Goal: Communication & Community: Participate in discussion

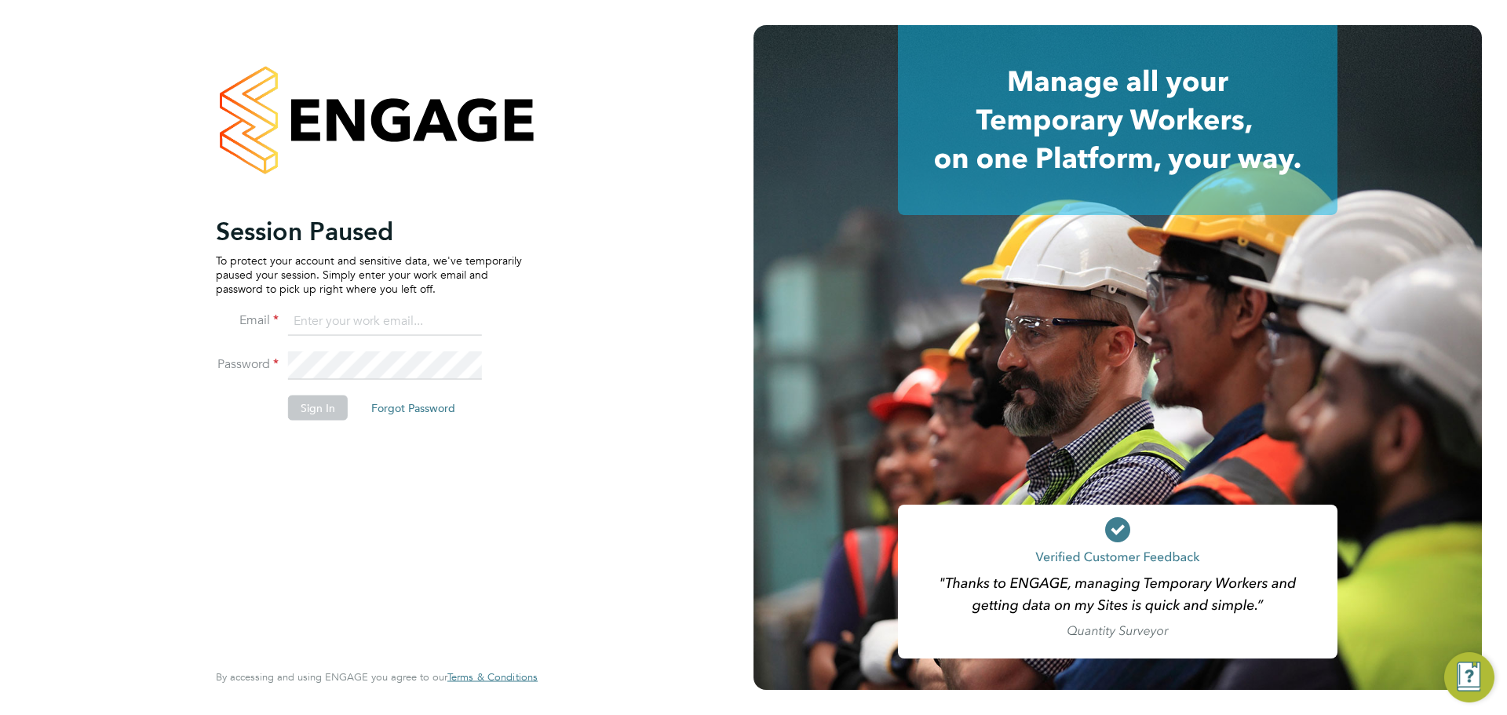
click at [359, 312] on input at bounding box center [385, 322] width 194 height 28
type input "[PERSON_NAME][EMAIL_ADDRESS][PERSON_NAME][DOMAIN_NAME]"
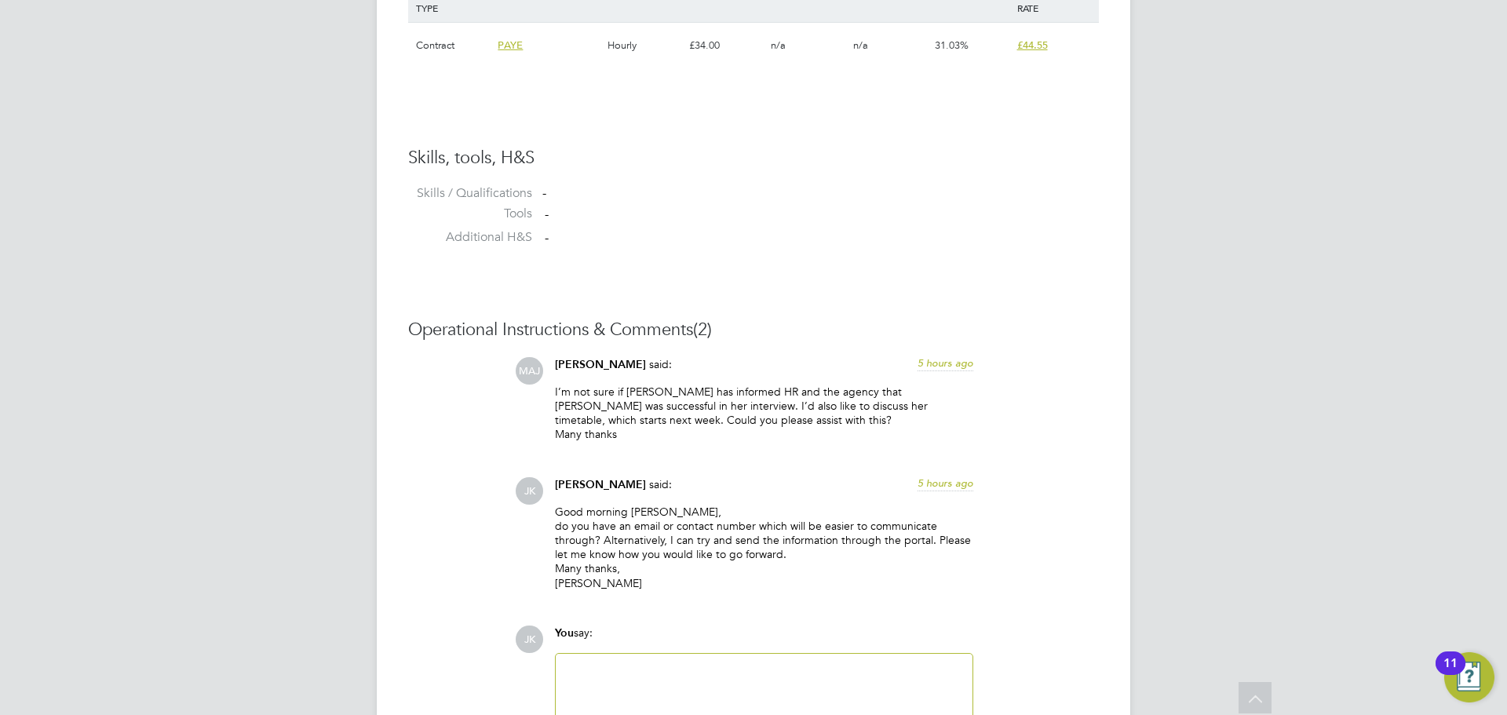
scroll to position [1413, 0]
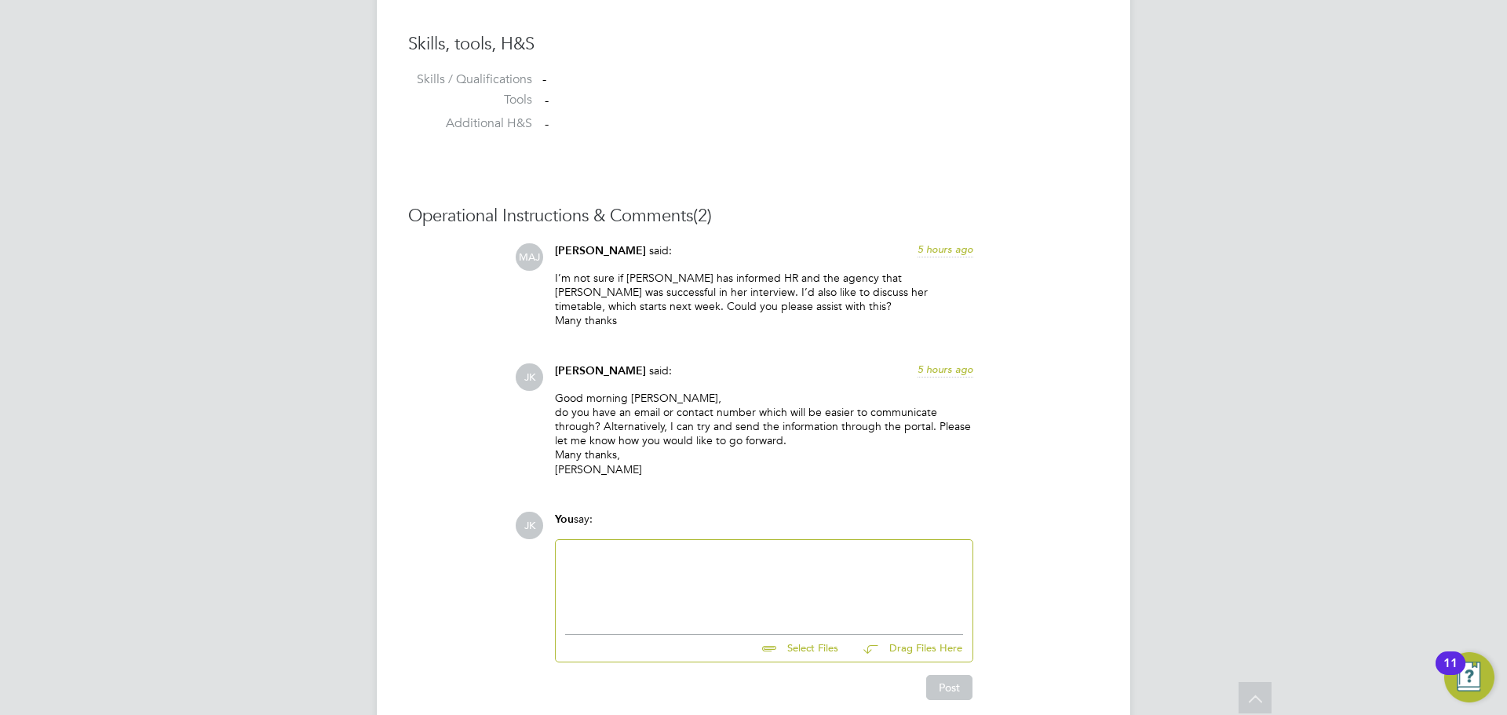
scroll to position [1443, 0]
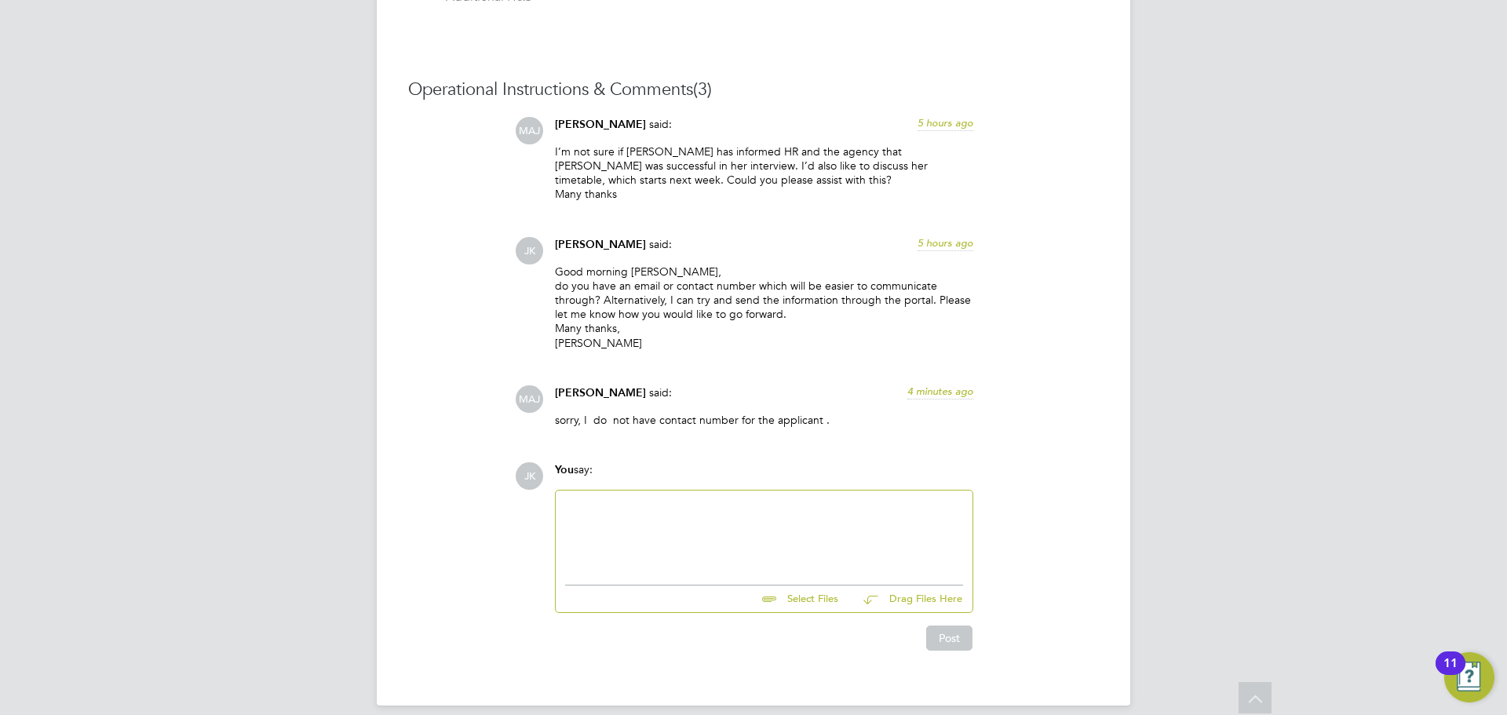
scroll to position [1520, 0]
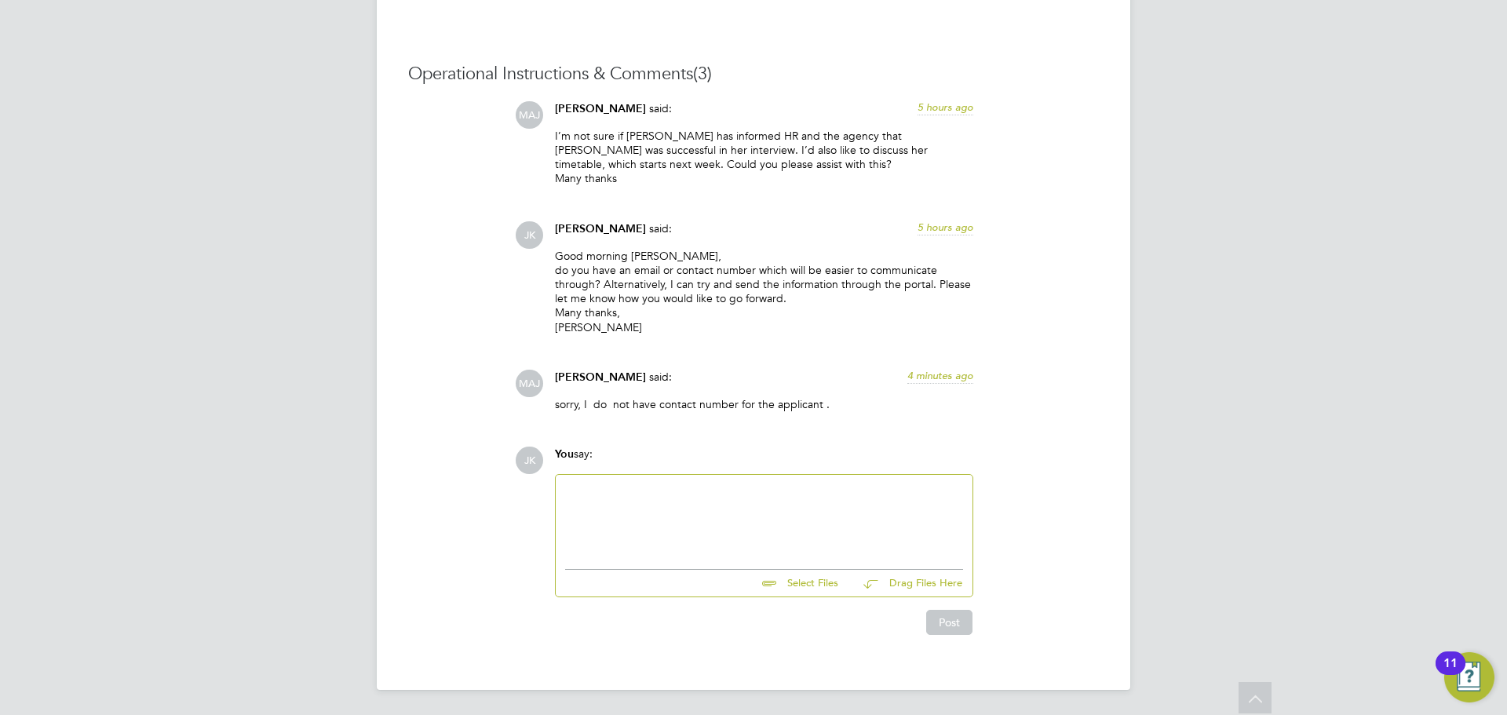
click at [659, 527] on div at bounding box center [764, 518] width 398 height 68
click at [563, 490] on div "07902 583556" at bounding box center [764, 518] width 417 height 86
click at [564, 489] on div "07902 583556" at bounding box center [764, 518] width 417 height 86
click at [568, 488] on div "07902 583556" at bounding box center [764, 518] width 398 height 68
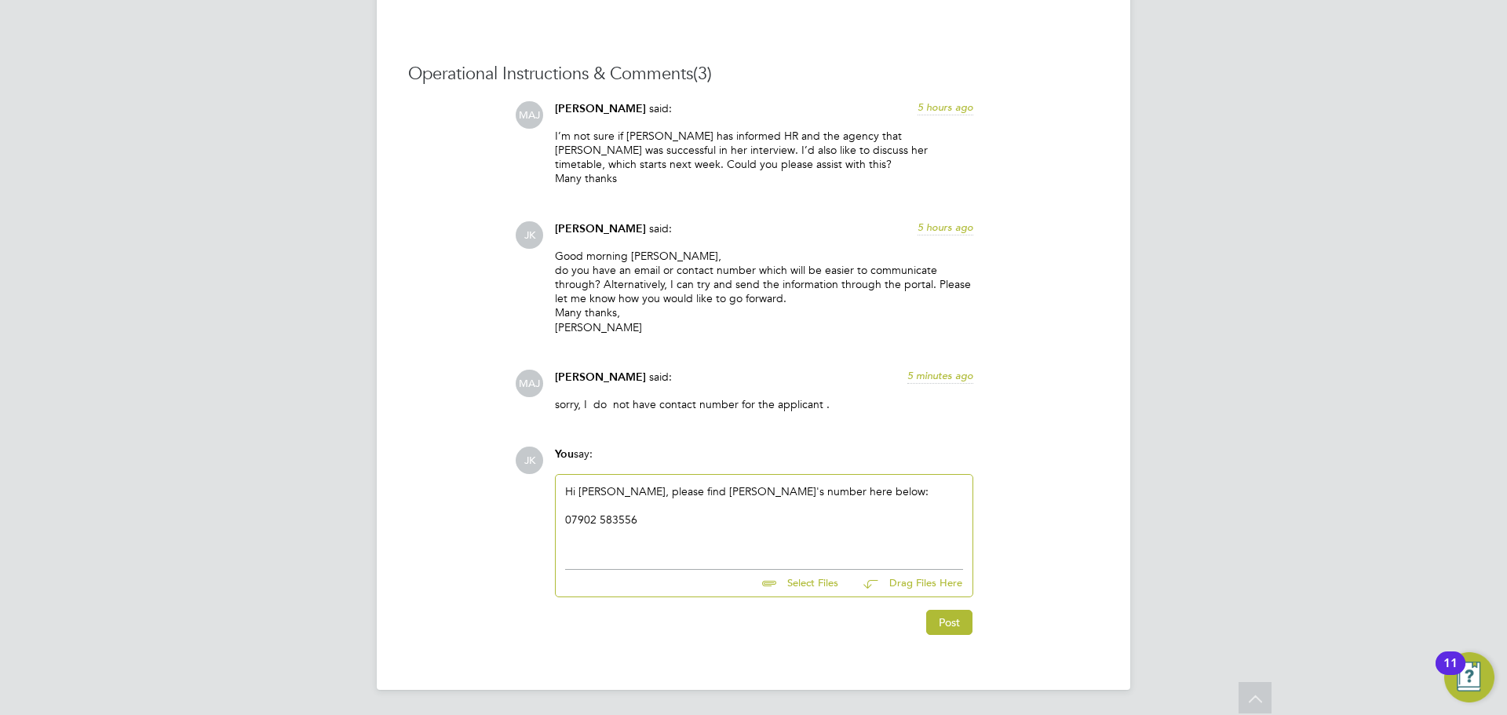
click at [645, 513] on div "07902 583556" at bounding box center [764, 520] width 398 height 14
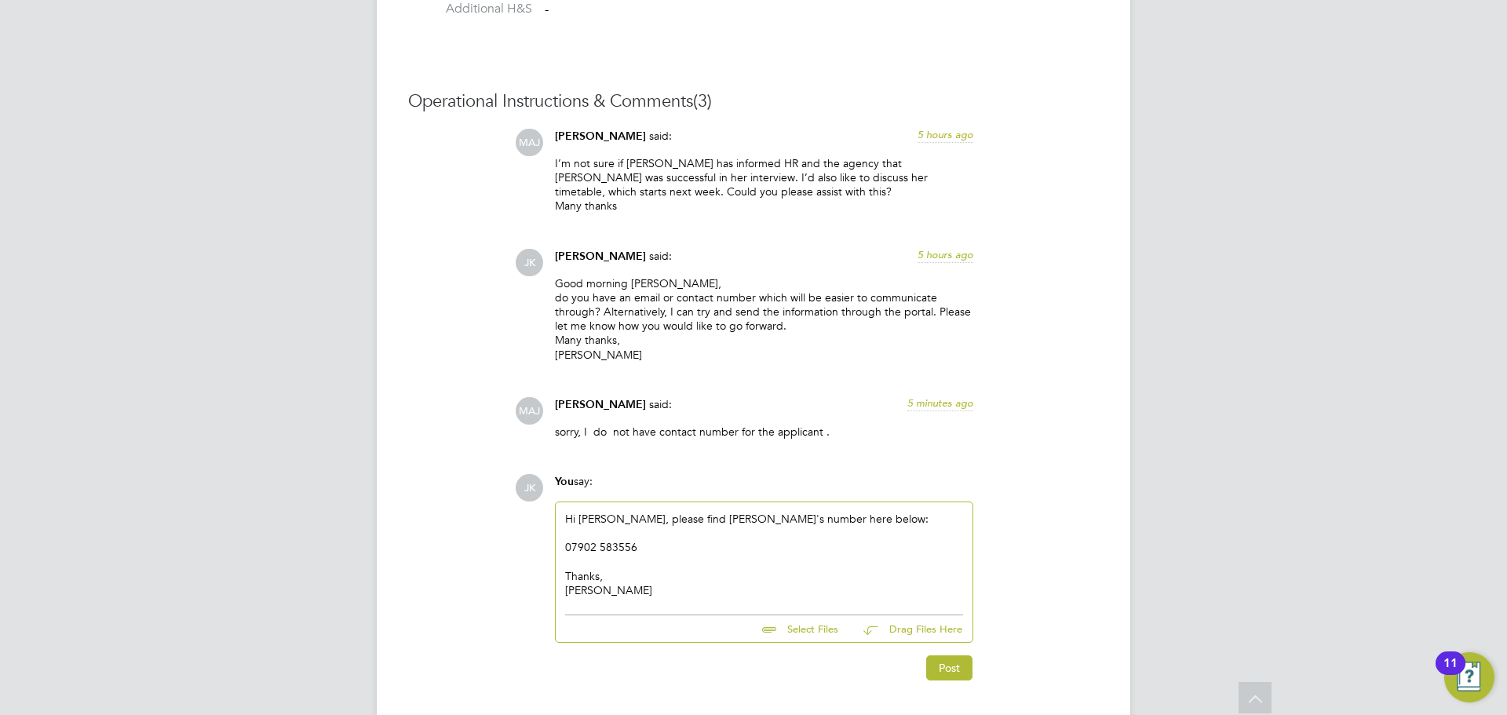
scroll to position [1538, 0]
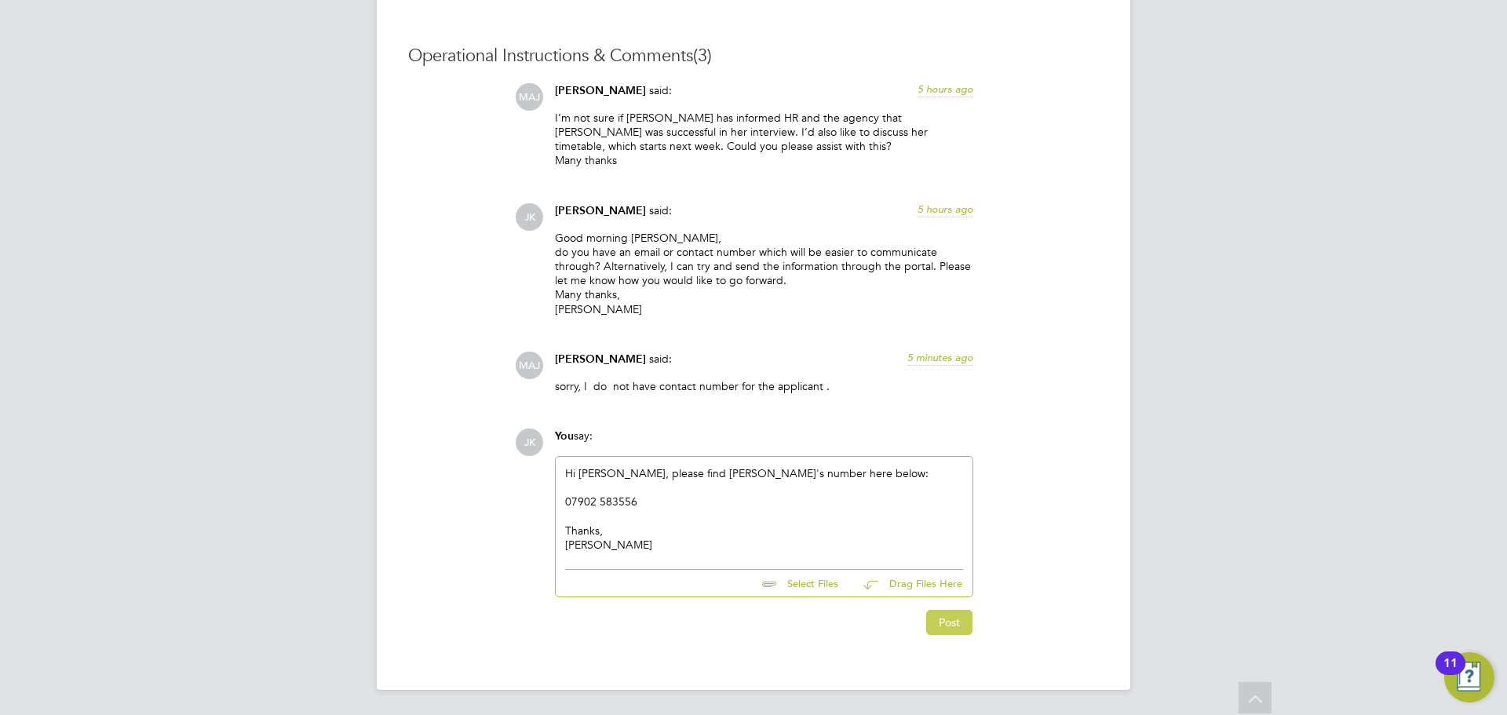
click at [943, 624] on button "Post" at bounding box center [949, 622] width 46 height 25
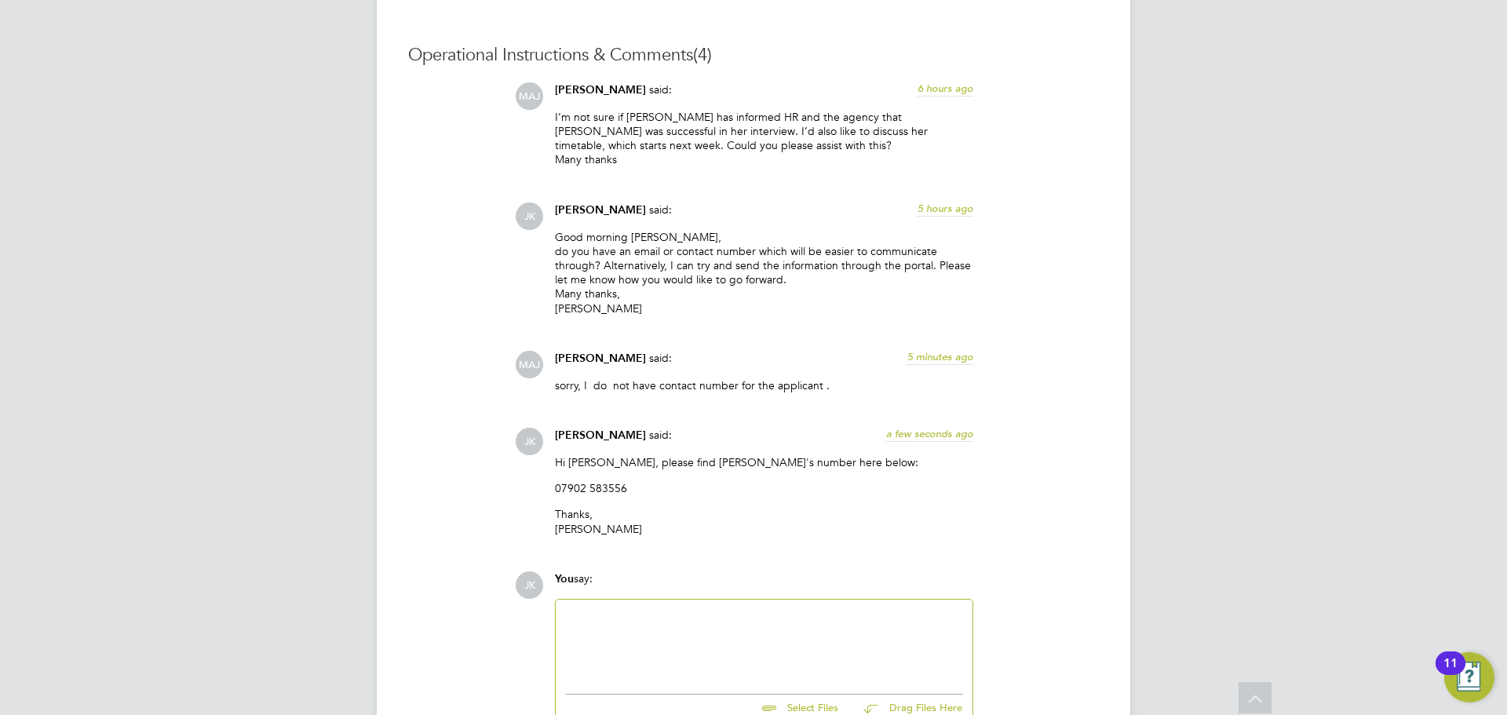
scroll to position [1663, 0]
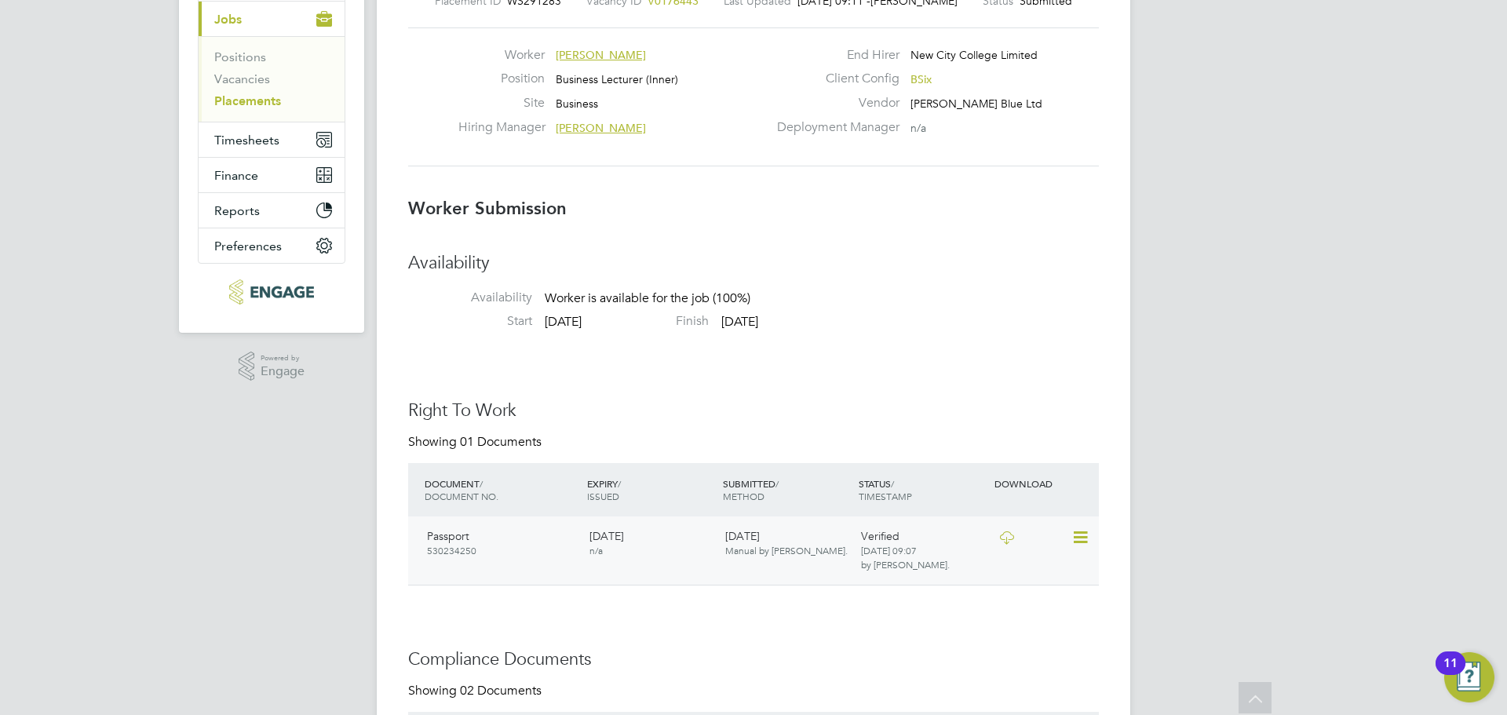
scroll to position [93, 0]
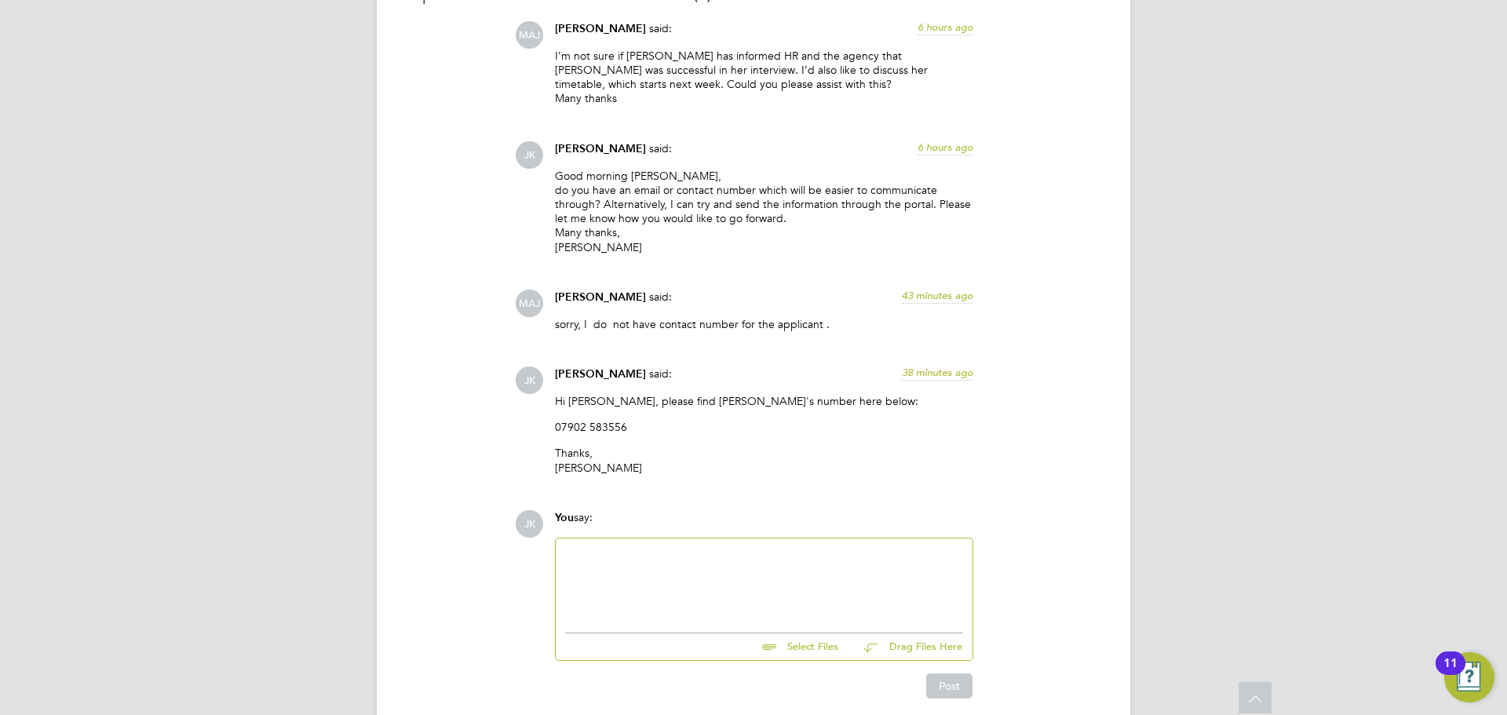
scroll to position [1663, 0]
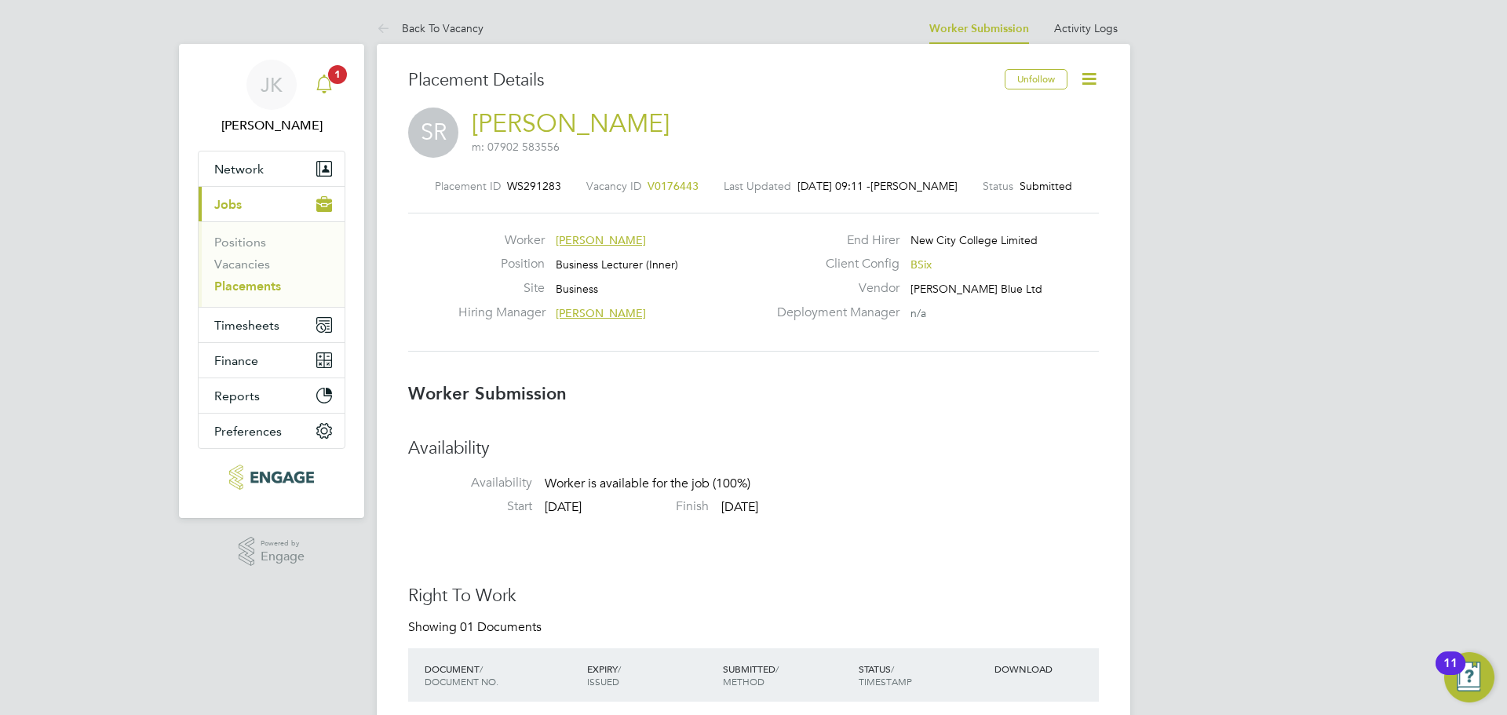
click at [327, 88] on icon "Main navigation" at bounding box center [324, 84] width 19 height 19
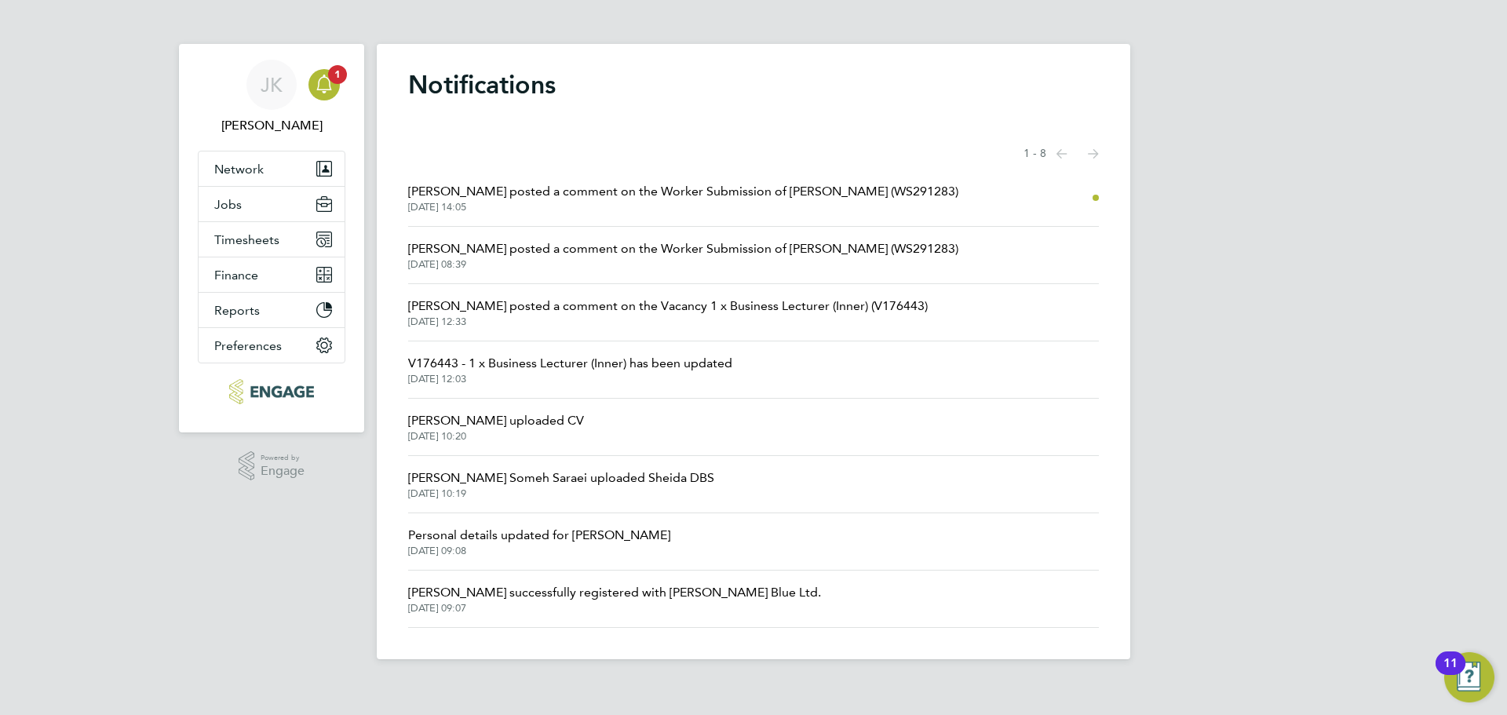
click at [776, 141] on div "Showing items 1 - 8 items Previous page Next page" at bounding box center [753, 153] width 691 height 31
click at [346, 85] on app-nav-sections-wrapper "JK Joel Kinsella Notifications 1 Applications: Network Team Members Businesses …" at bounding box center [271, 238] width 185 height 389
click at [327, 78] on app-alerts-badge "1" at bounding box center [337, 74] width 20 height 21
click at [889, 142] on div "Showing items 1 - 8 items Previous page Next page" at bounding box center [753, 153] width 691 height 31
click at [951, 201] on span "Mahnaz Asgari Joorshari posted a comment on the Worker Submission of Sheida Rah…" at bounding box center [683, 191] width 550 height 19
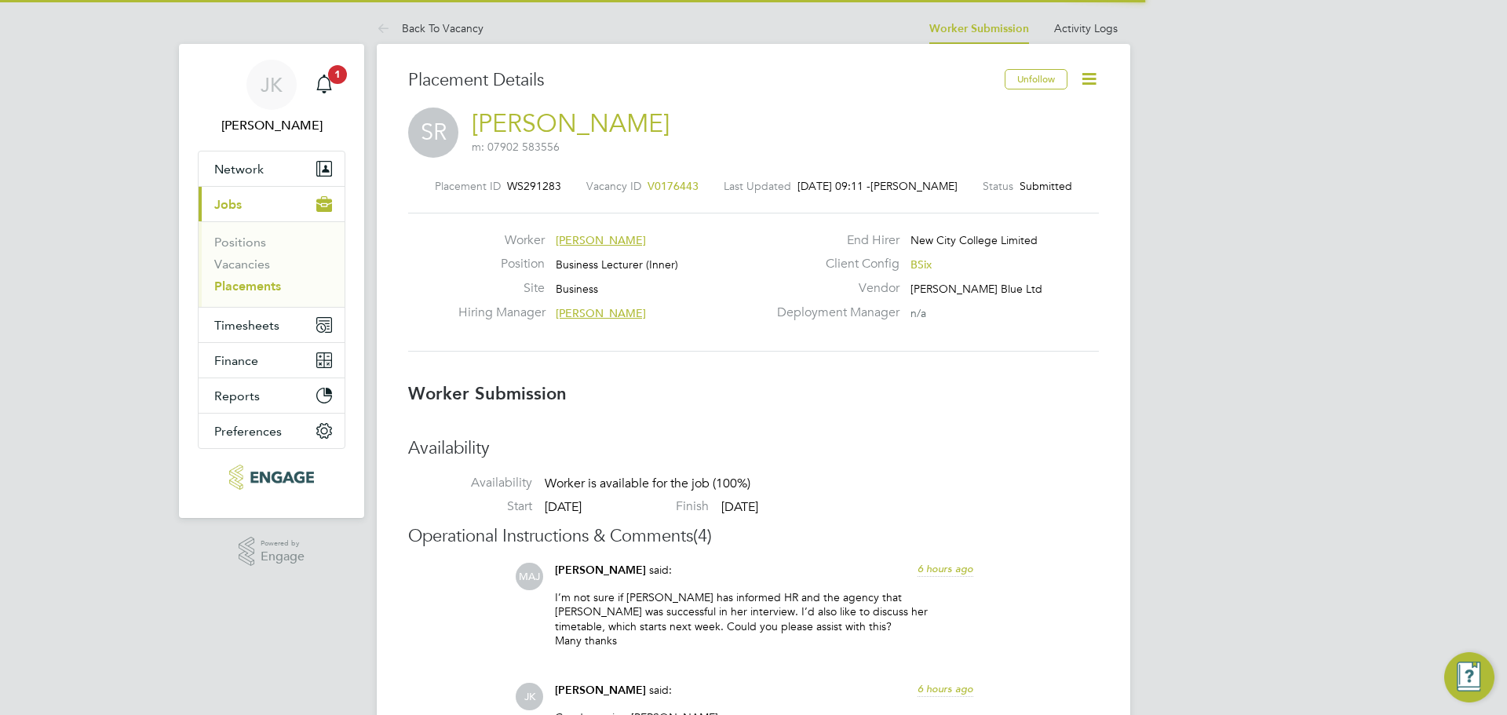
scroll to position [8, 8]
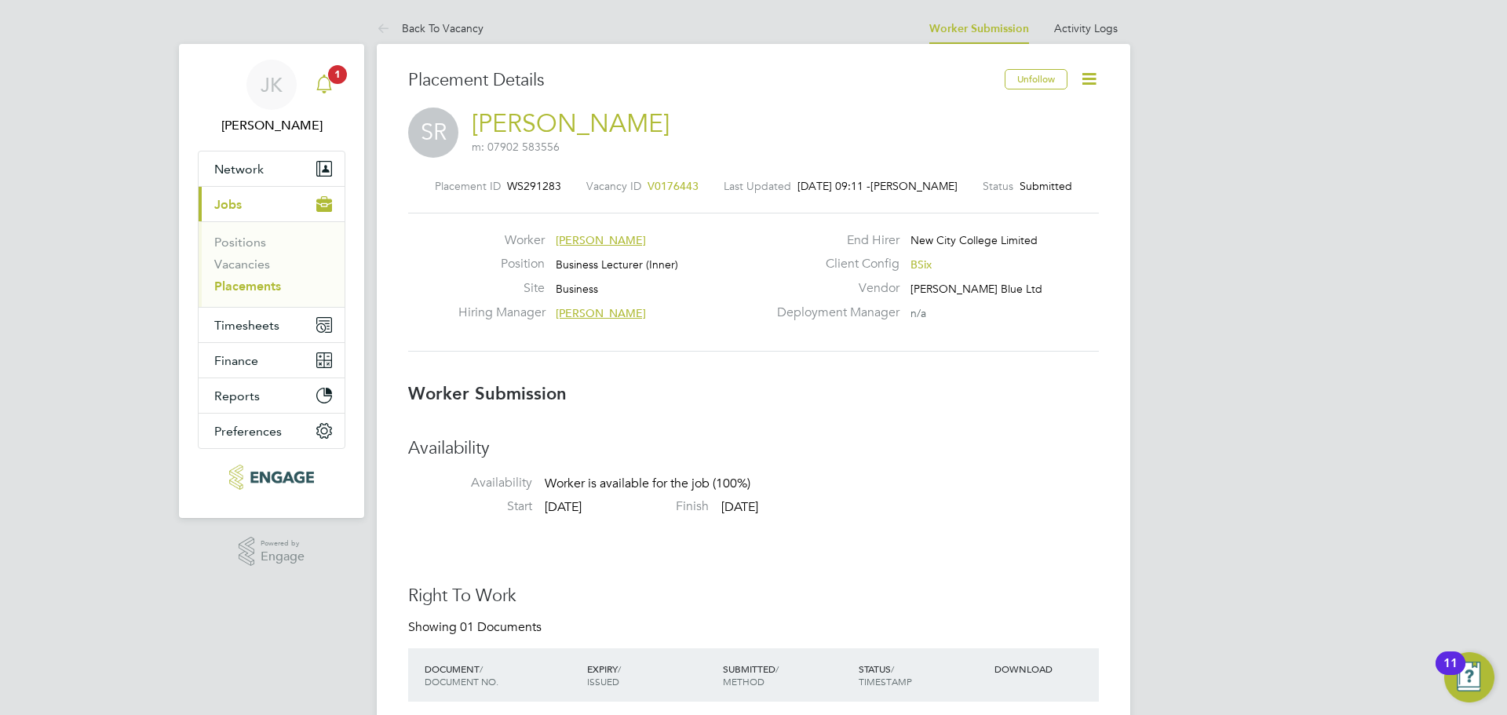
click at [338, 72] on span "1" at bounding box center [337, 74] width 19 height 19
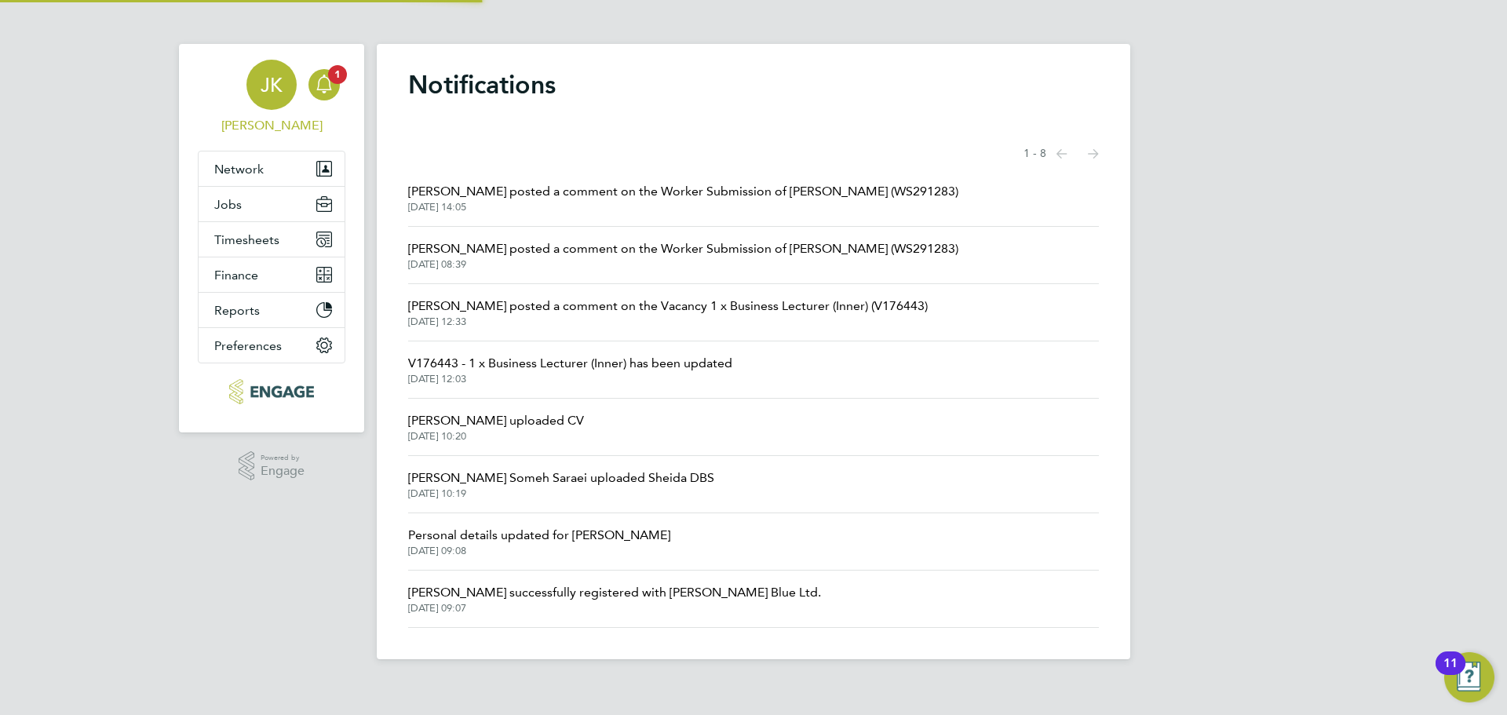
click at [228, 79] on link "JK Joel Kinsella" at bounding box center [272, 97] width 148 height 75
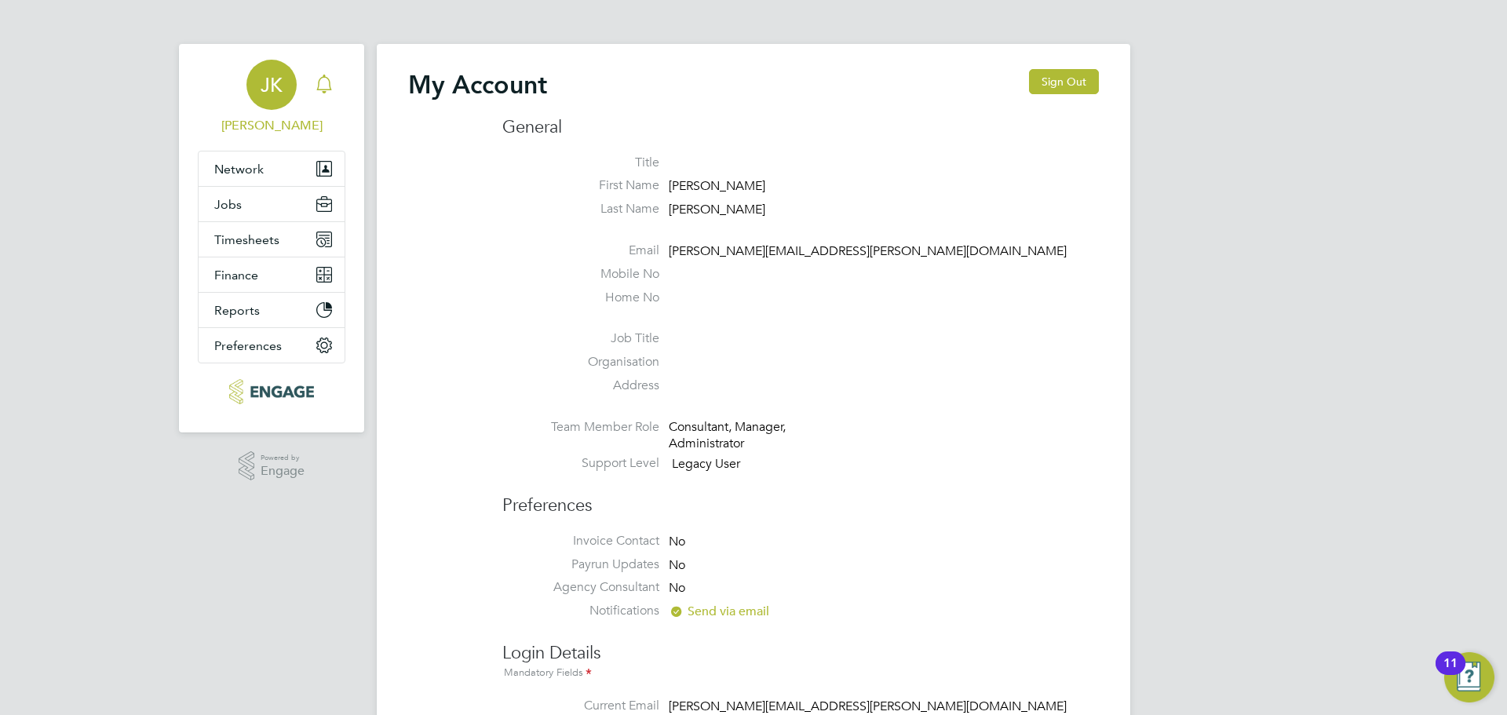
click at [337, 87] on div "Main navigation" at bounding box center [323, 84] width 31 height 31
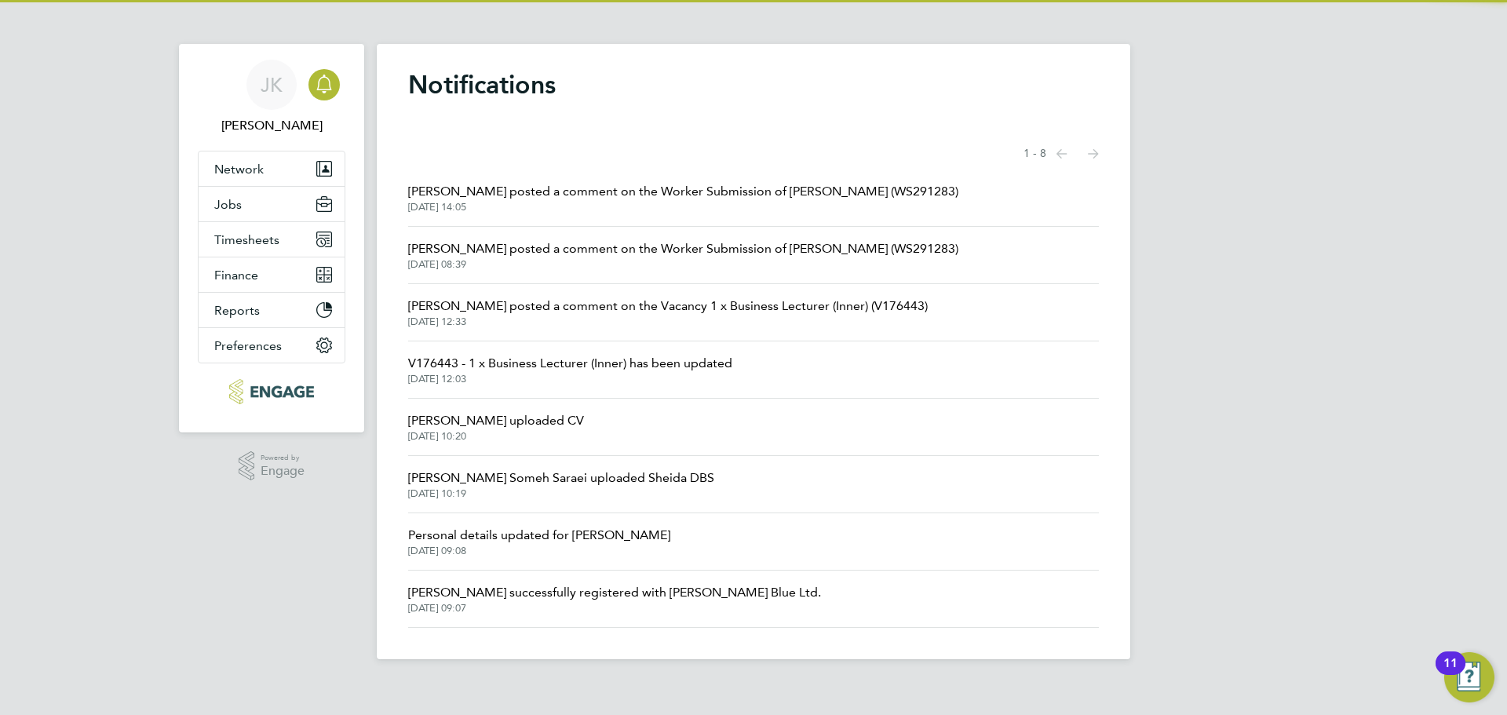
click at [463, 201] on span "27 Aug 2025, 14:05" at bounding box center [683, 207] width 550 height 13
